Goal: Navigation & Orientation: Find specific page/section

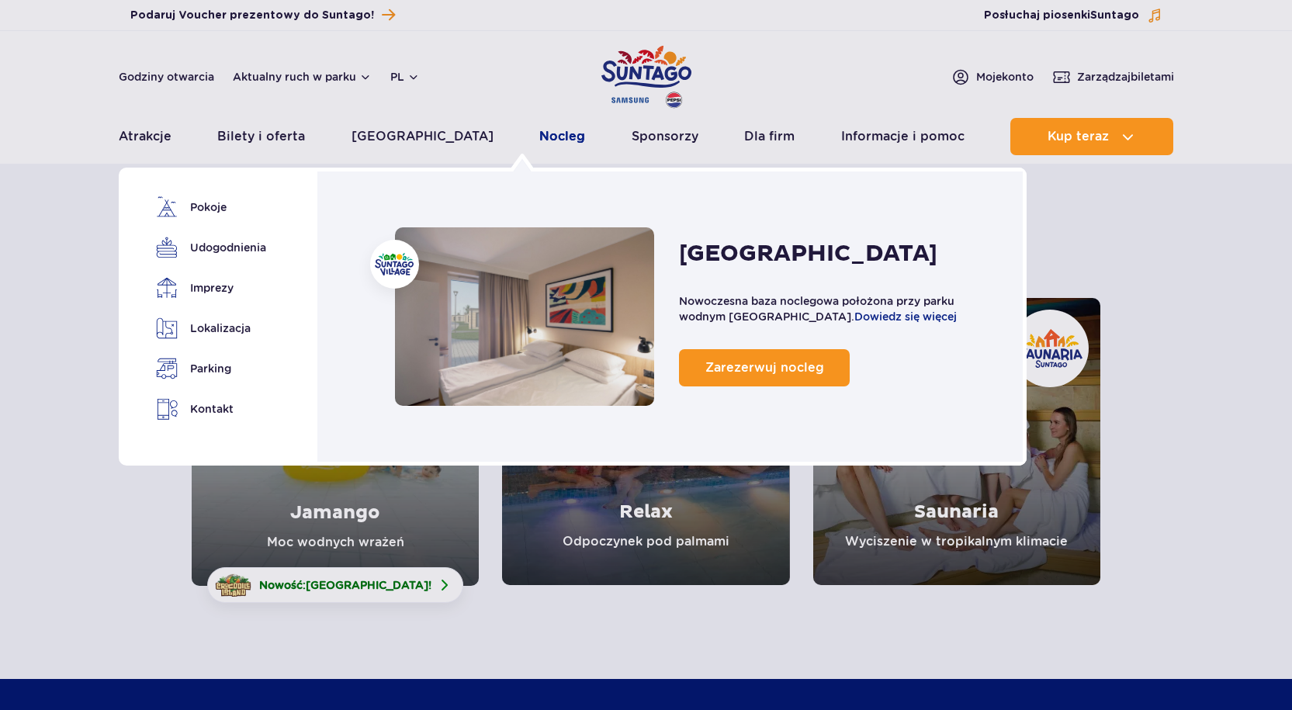
click at [539, 130] on link "Nocleg" at bounding box center [562, 136] width 46 height 37
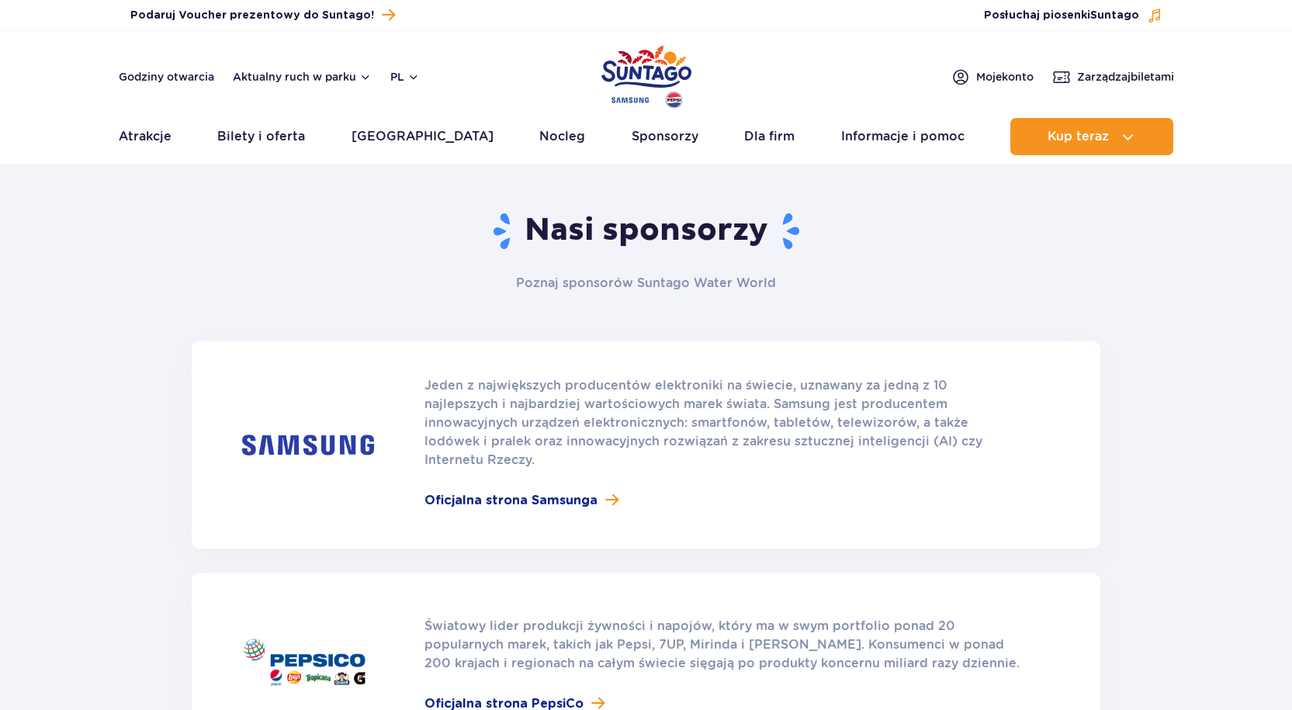
click at [744, 141] on link "Dla firm" at bounding box center [769, 136] width 50 height 37
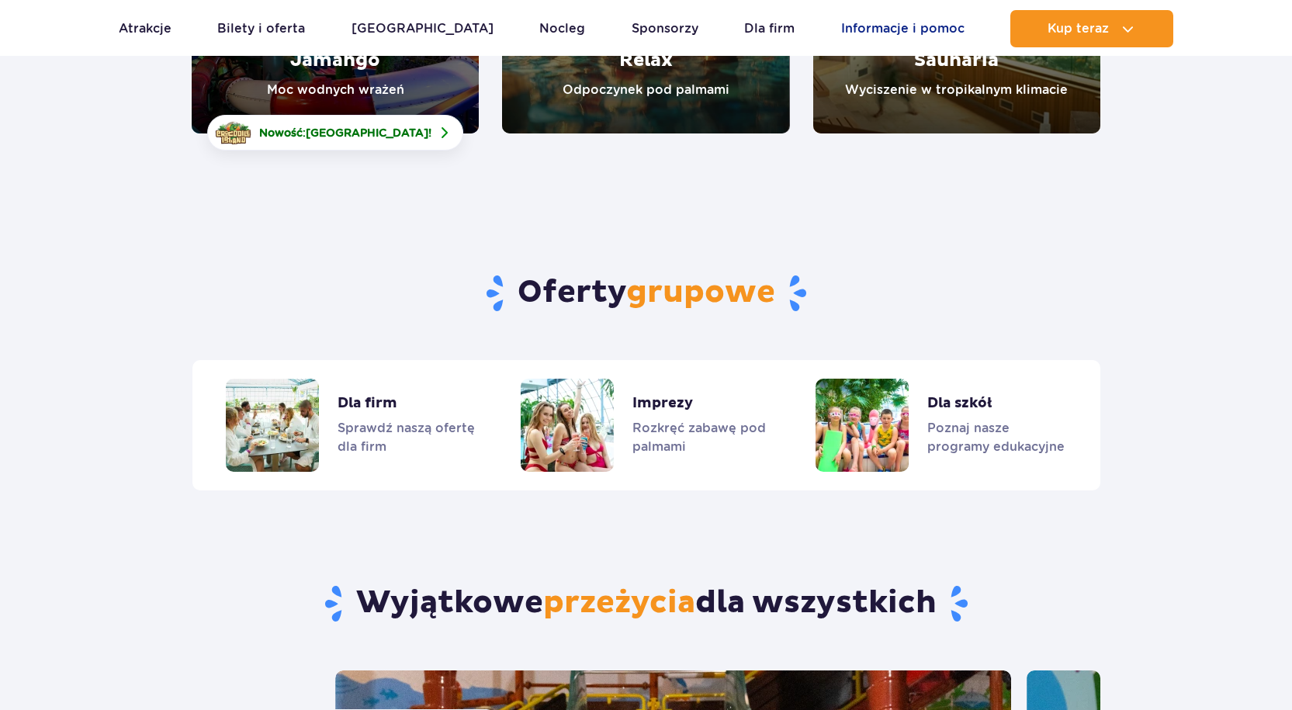
click at [880, 18] on link "Informacje i pomoc" at bounding box center [902, 28] width 123 height 37
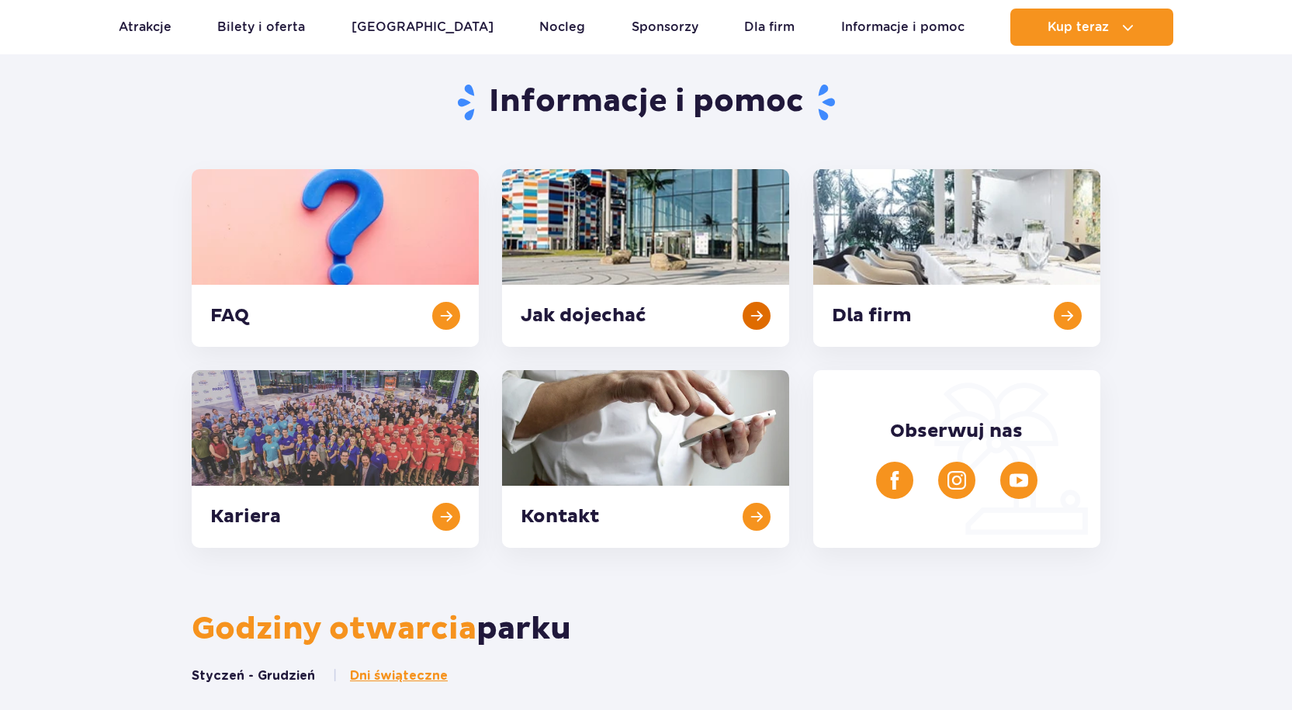
click at [668, 270] on link at bounding box center [645, 258] width 287 height 178
